Goal: Find contact information: Find contact information

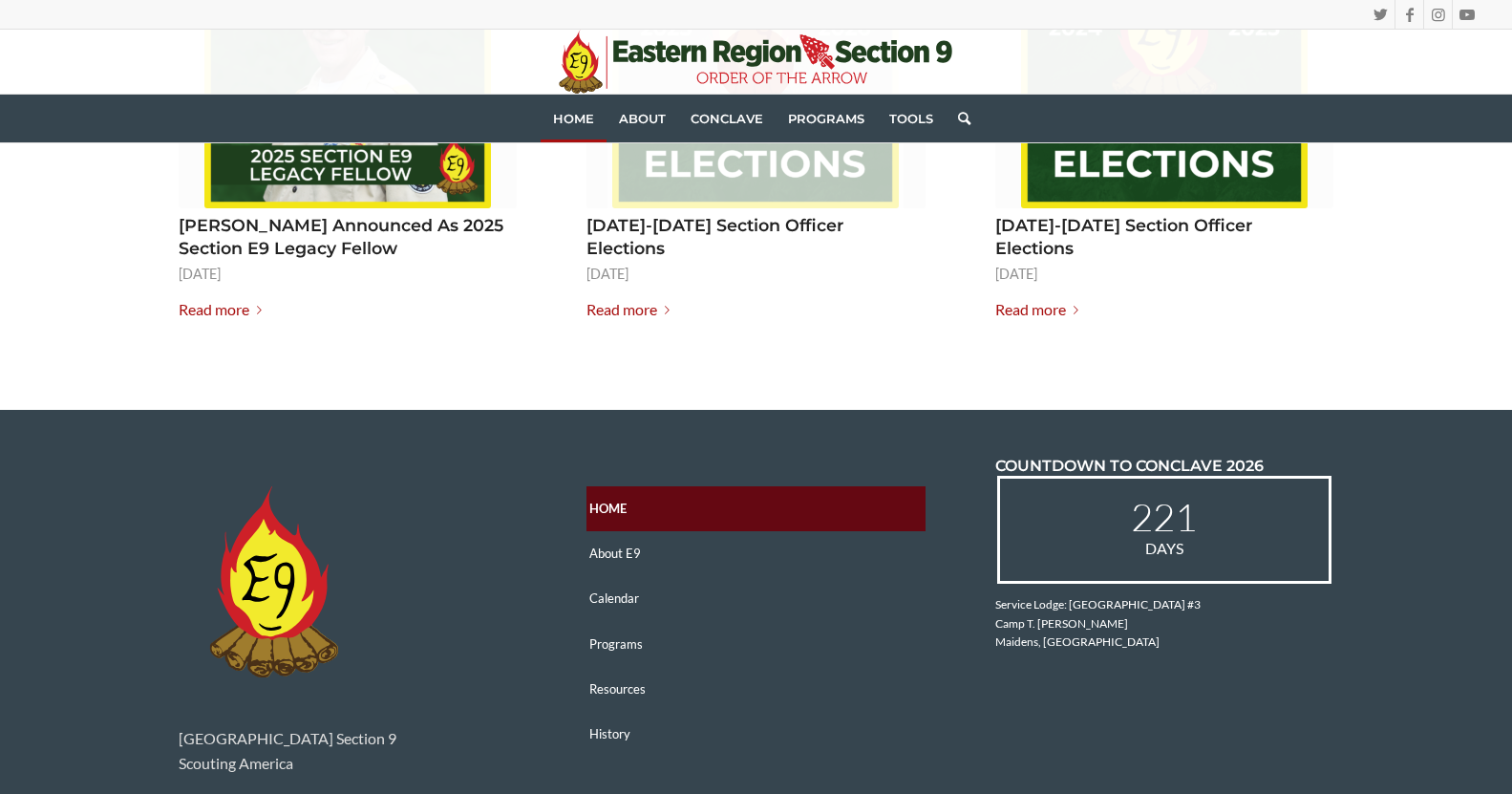
scroll to position [2792, 0]
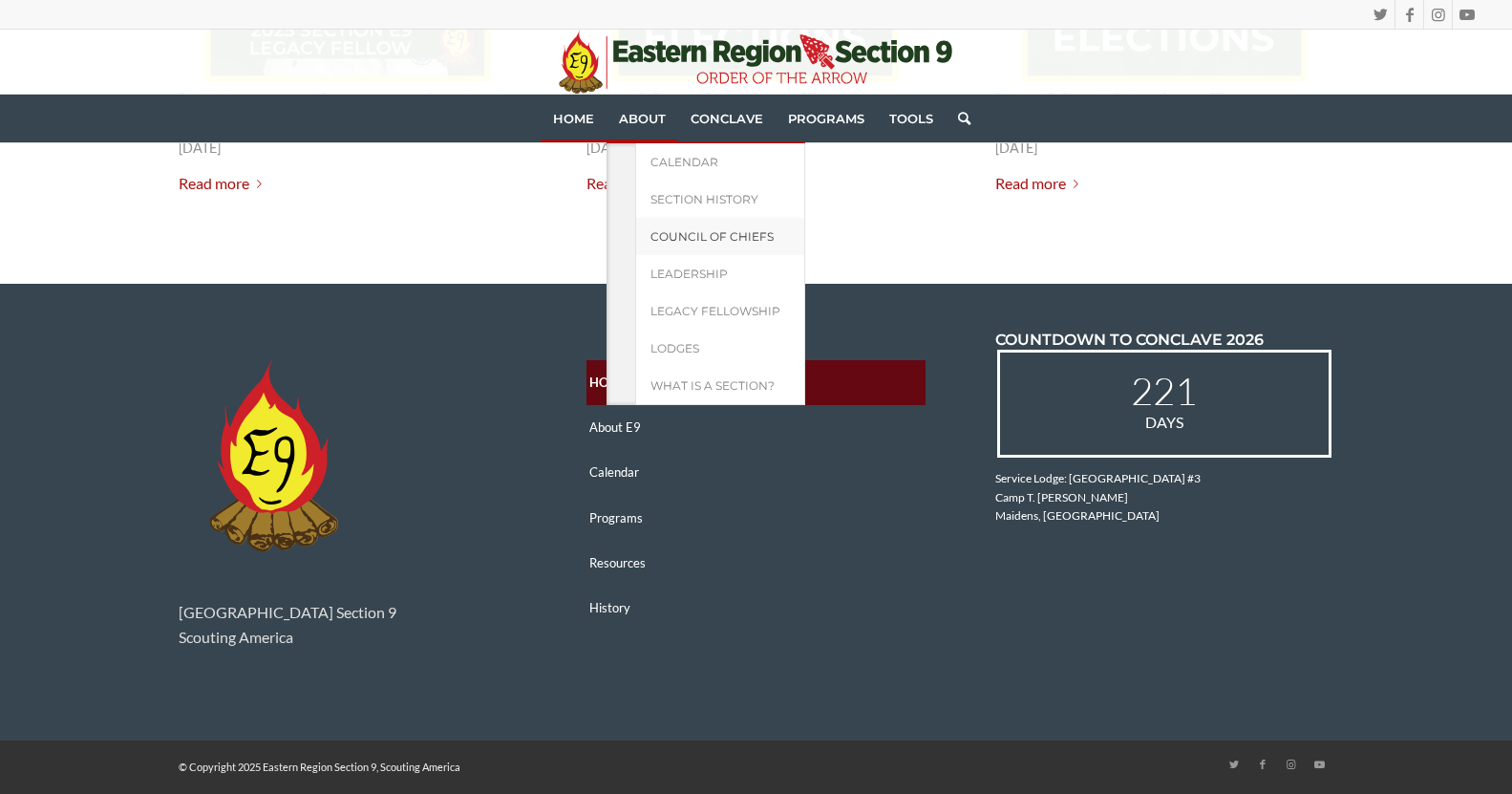
click at [694, 238] on span "Council of Chiefs" at bounding box center [711, 237] width 123 height 14
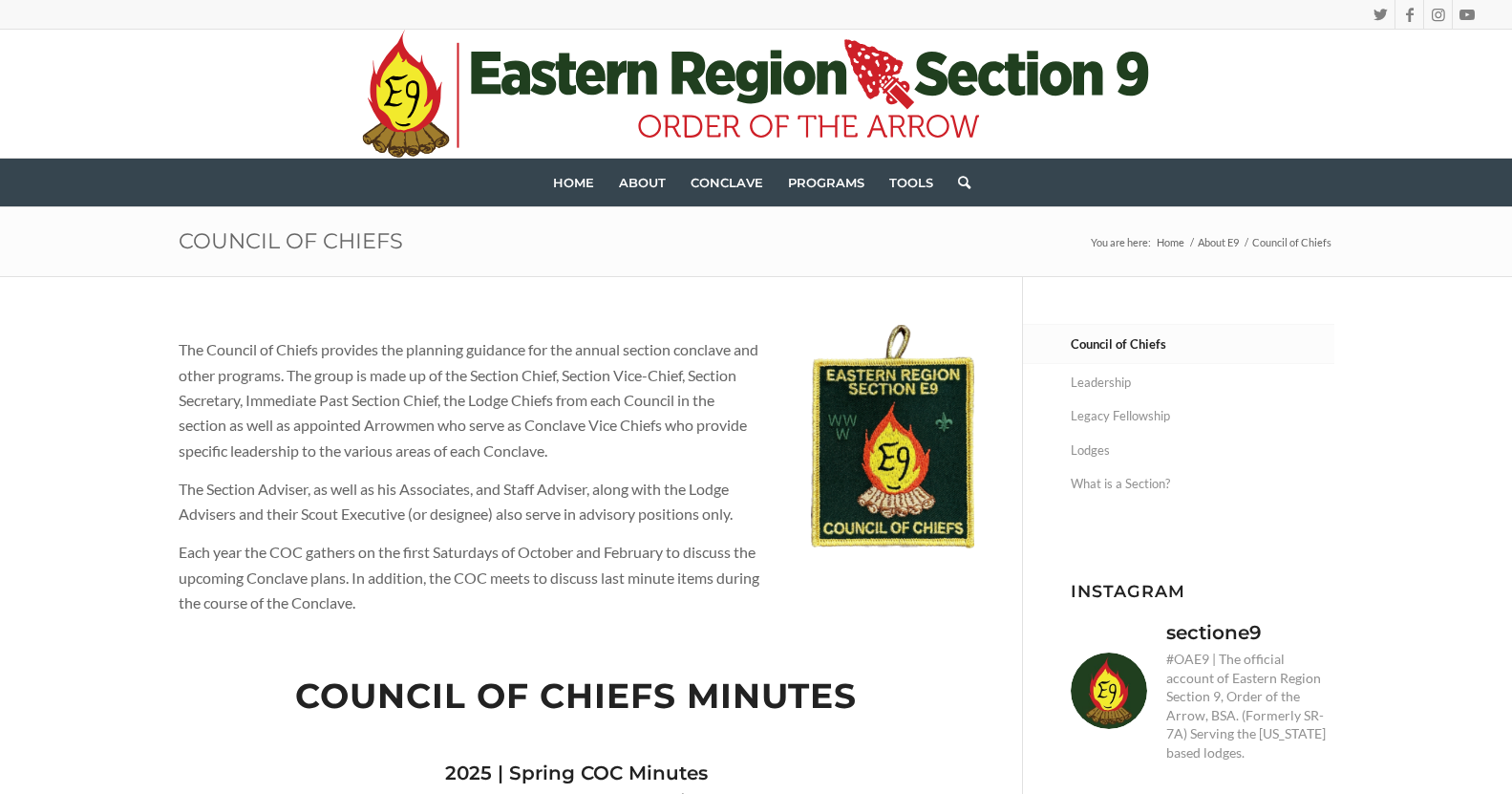
click at [700, 272] on div "Council of Chiefs You are here: Home 1 / About E9 2 / Council of Chiefs" at bounding box center [756, 241] width 1251 height 68
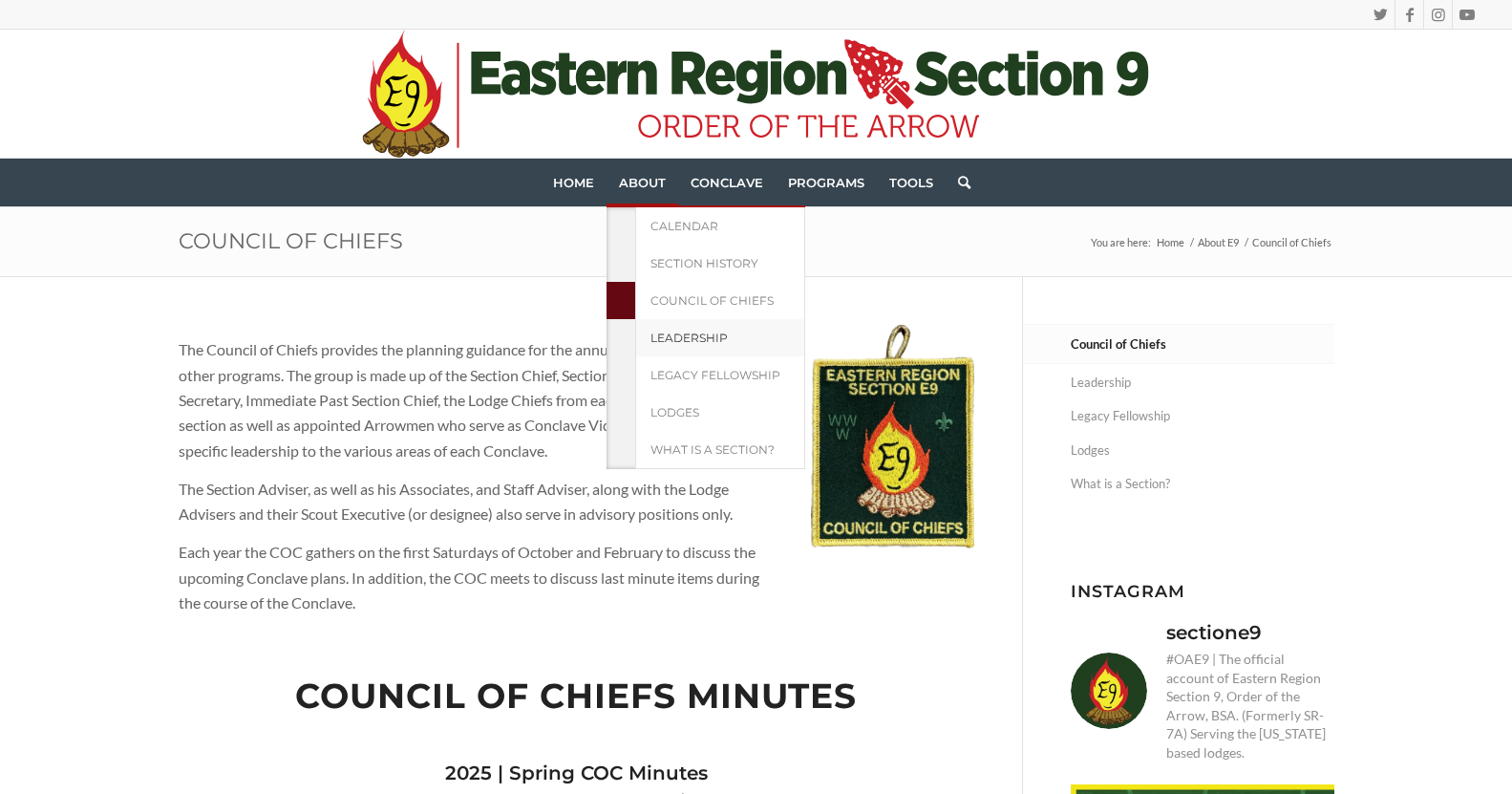
click at [685, 337] on span "Leadership" at bounding box center [689, 338] width 77 height 14
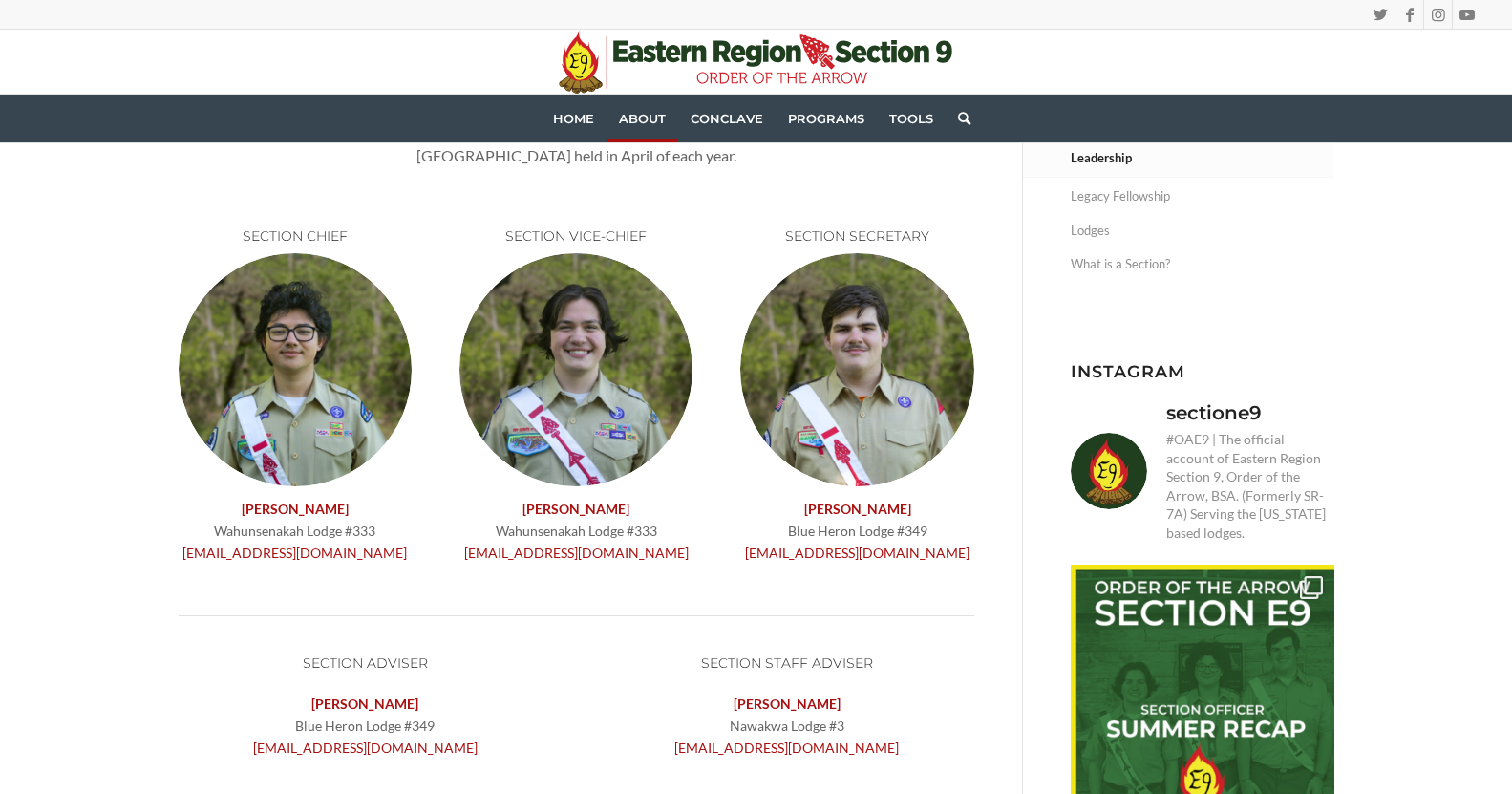
scroll to position [217, 0]
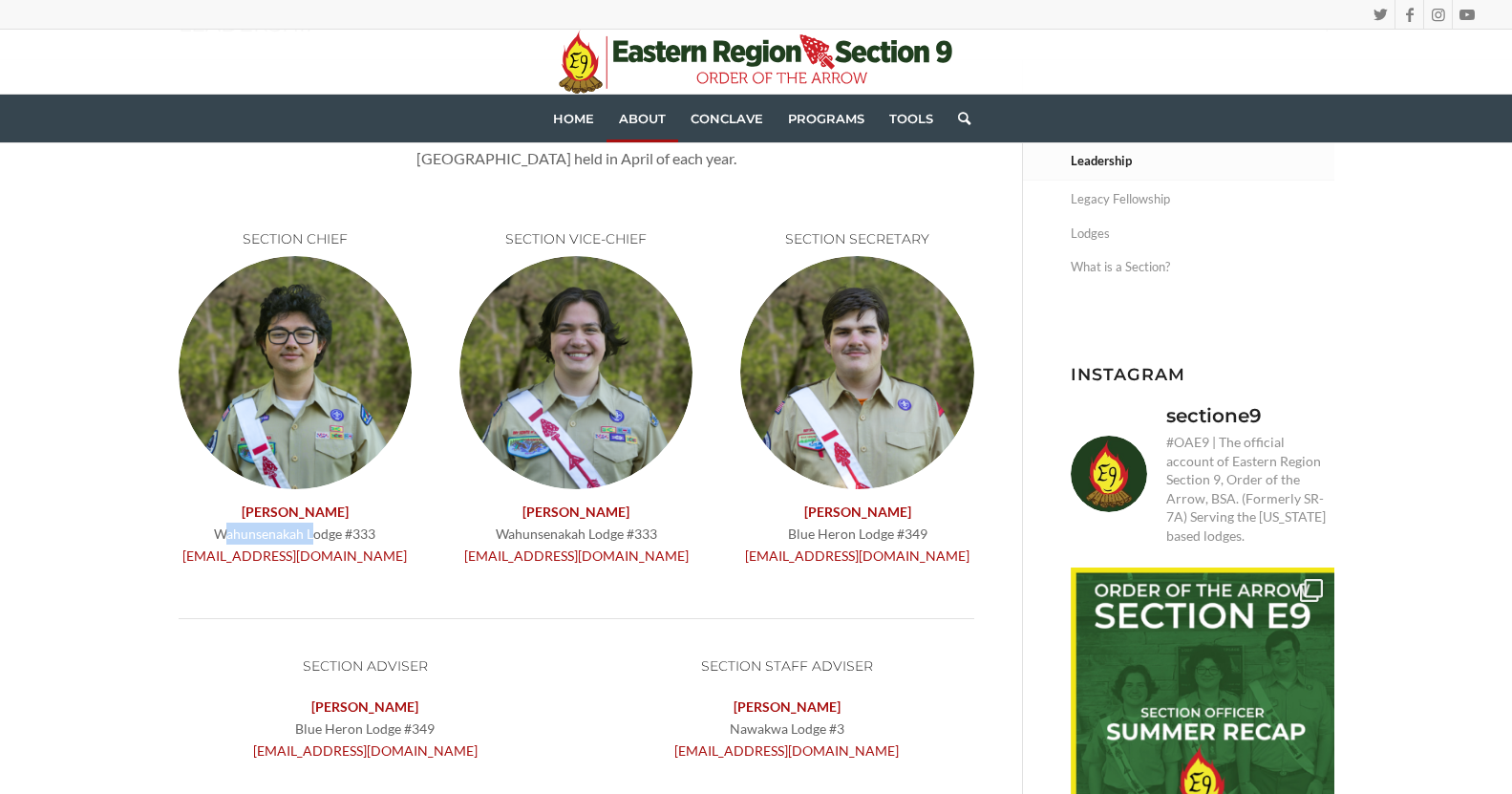
drag, startPoint x: 307, startPoint y: 539, endPoint x: 193, endPoint y: 540, distance: 114.0
click at [193, 540] on p "[PERSON_NAME] Wahunsenakah Lodge #333 [EMAIL_ADDRESS][DOMAIN_NAME]" at bounding box center [294, 534] width 233 height 66
copy p "Wahunsenakah"
